Goal: Task Accomplishment & Management: Use online tool/utility

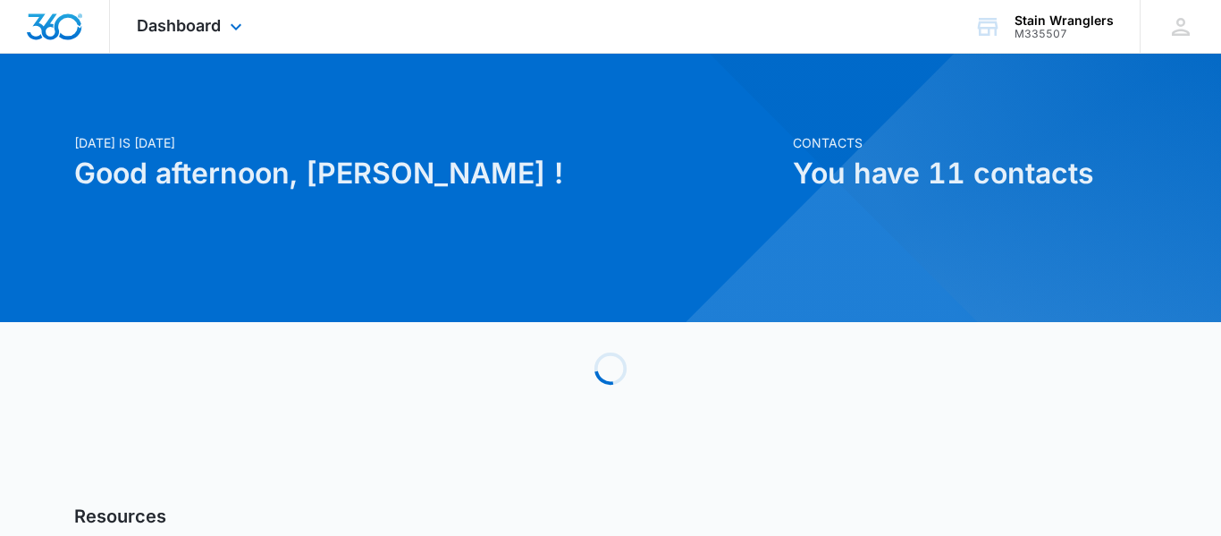
click at [182, 13] on div "Dashboard Apps Reputation Websites Forms CRM Email Social Payments POS Content …" at bounding box center [192, 26] width 164 height 53
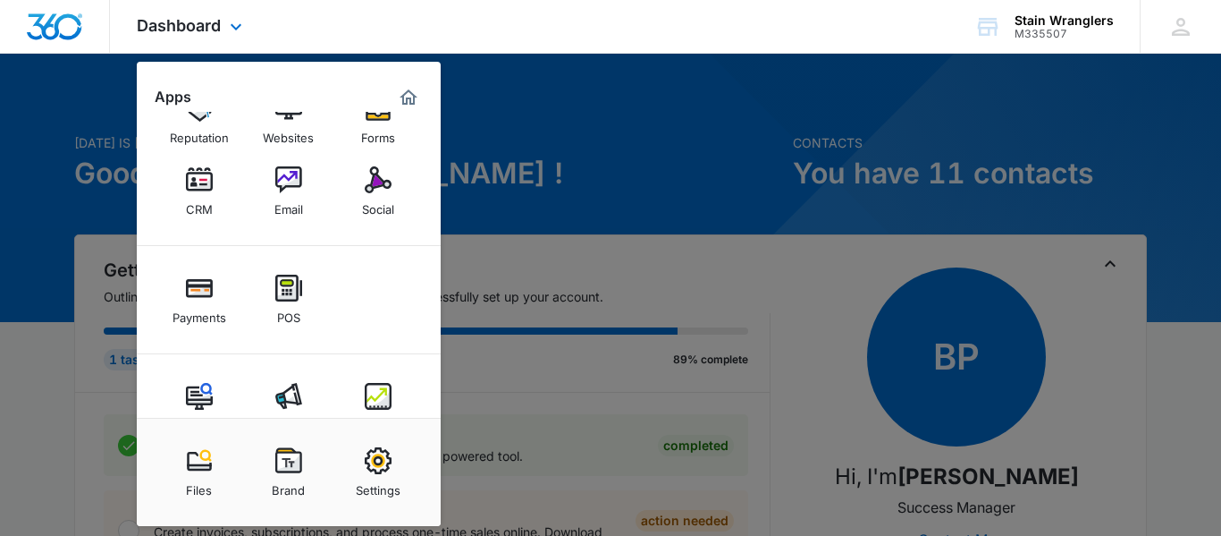
scroll to position [90, 0]
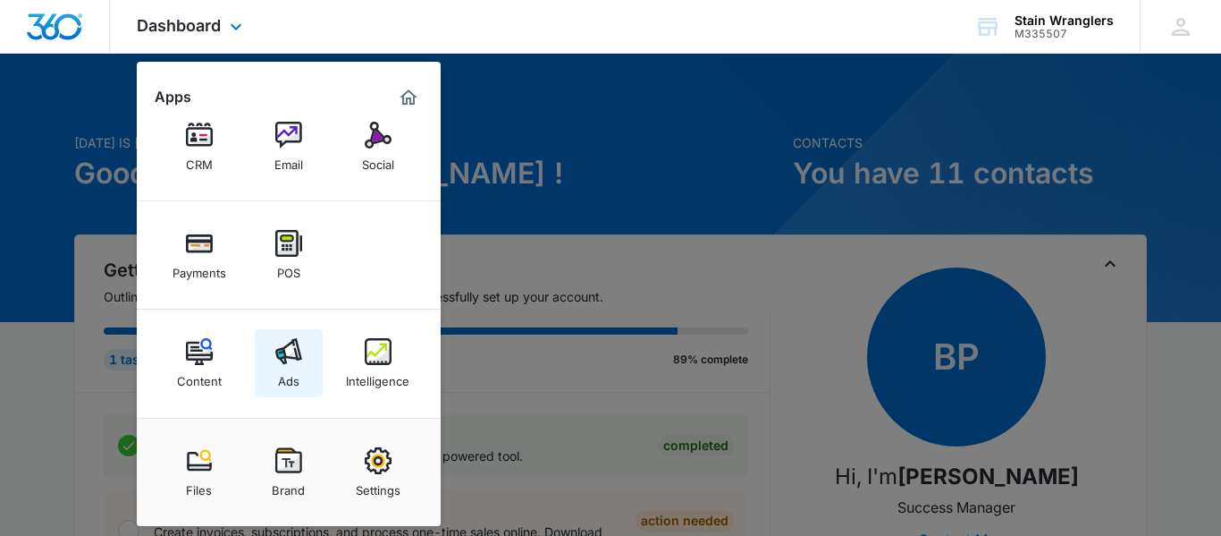
click at [281, 350] on img at bounding box center [288, 351] width 27 height 27
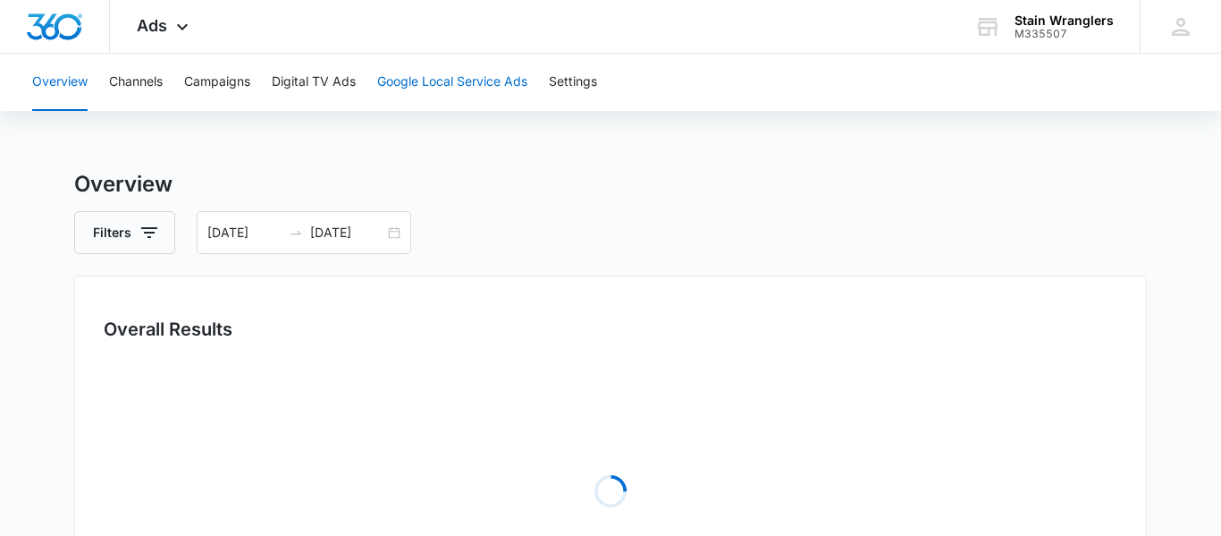
click at [413, 90] on button "Google Local Service Ads" at bounding box center [452, 82] width 150 height 57
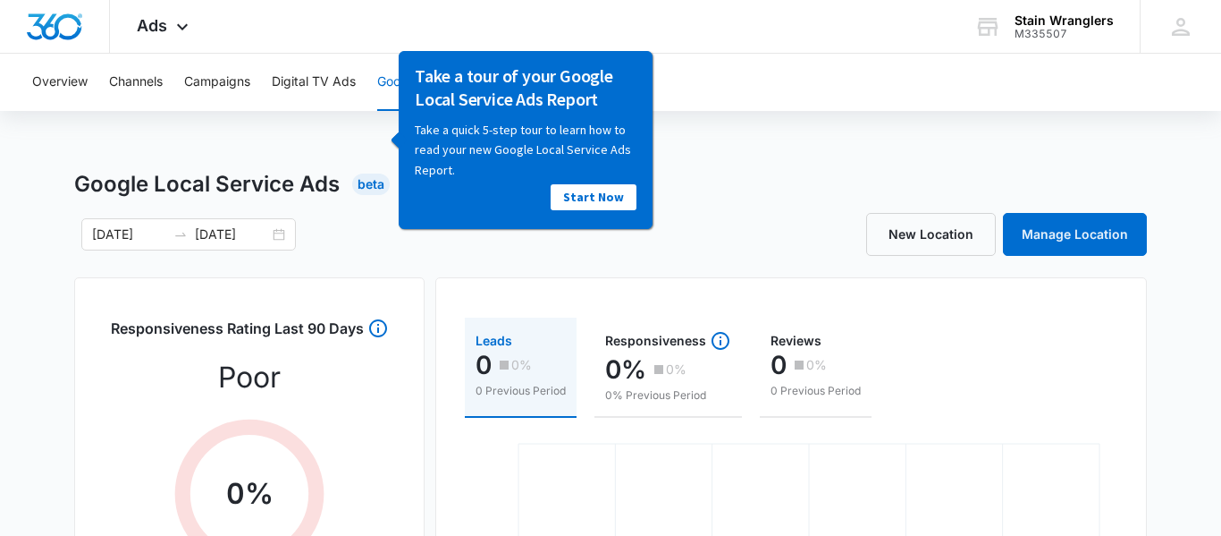
click at [576, 189] on link "Start Now" at bounding box center [594, 196] width 86 height 26
